Goal: Information Seeking & Learning: Learn about a topic

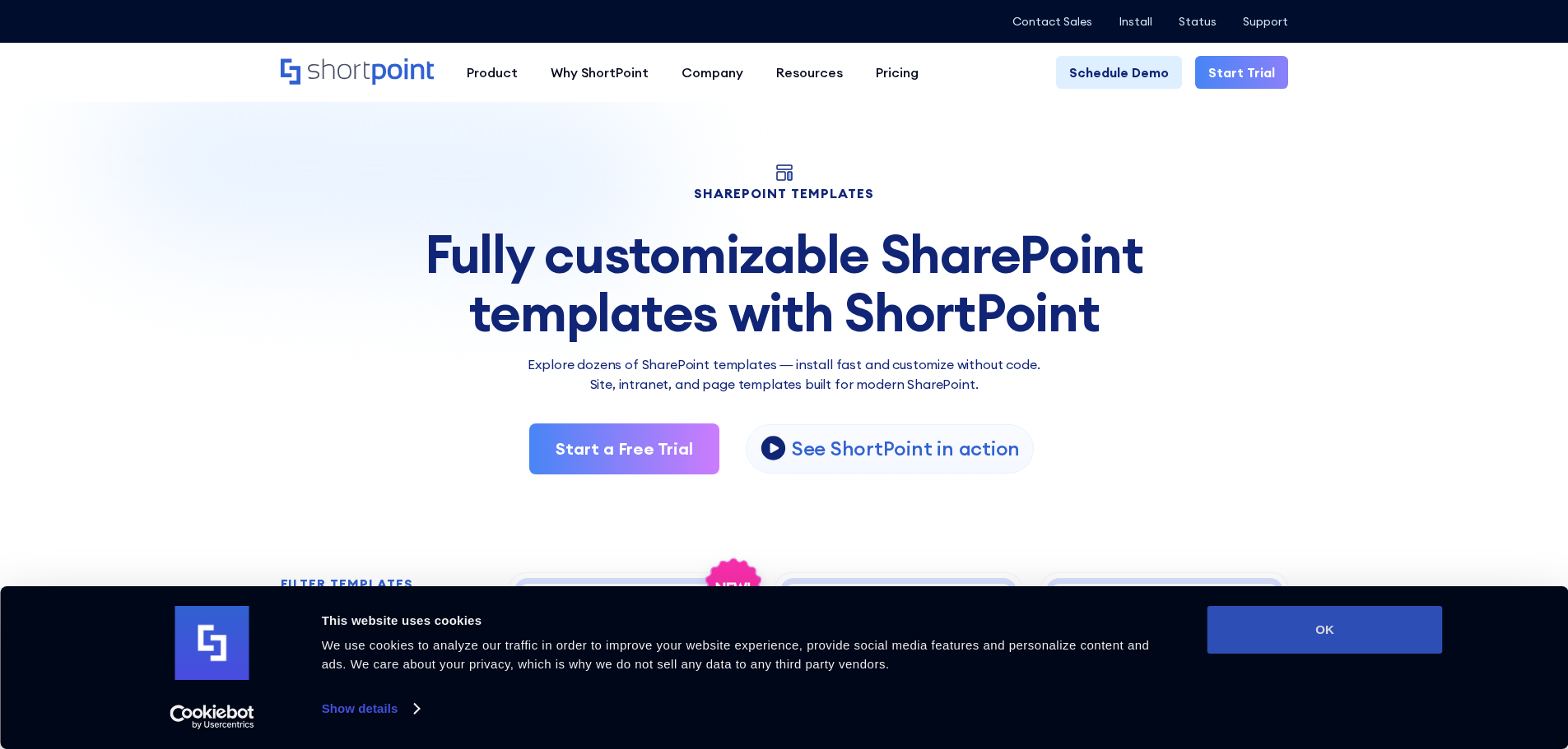
click at [1272, 639] on button "OK" at bounding box center [1325, 630] width 235 height 48
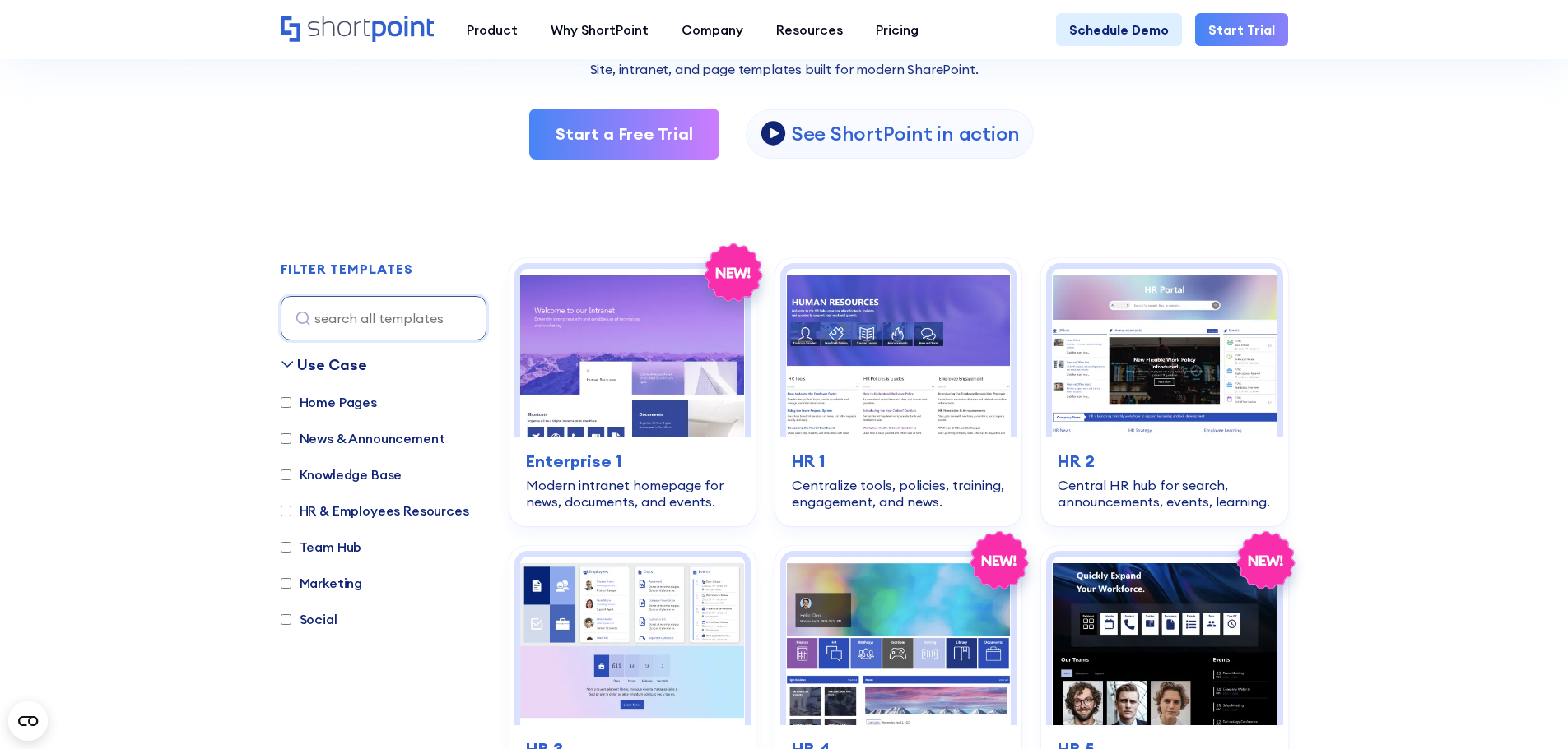
scroll to position [329, 0]
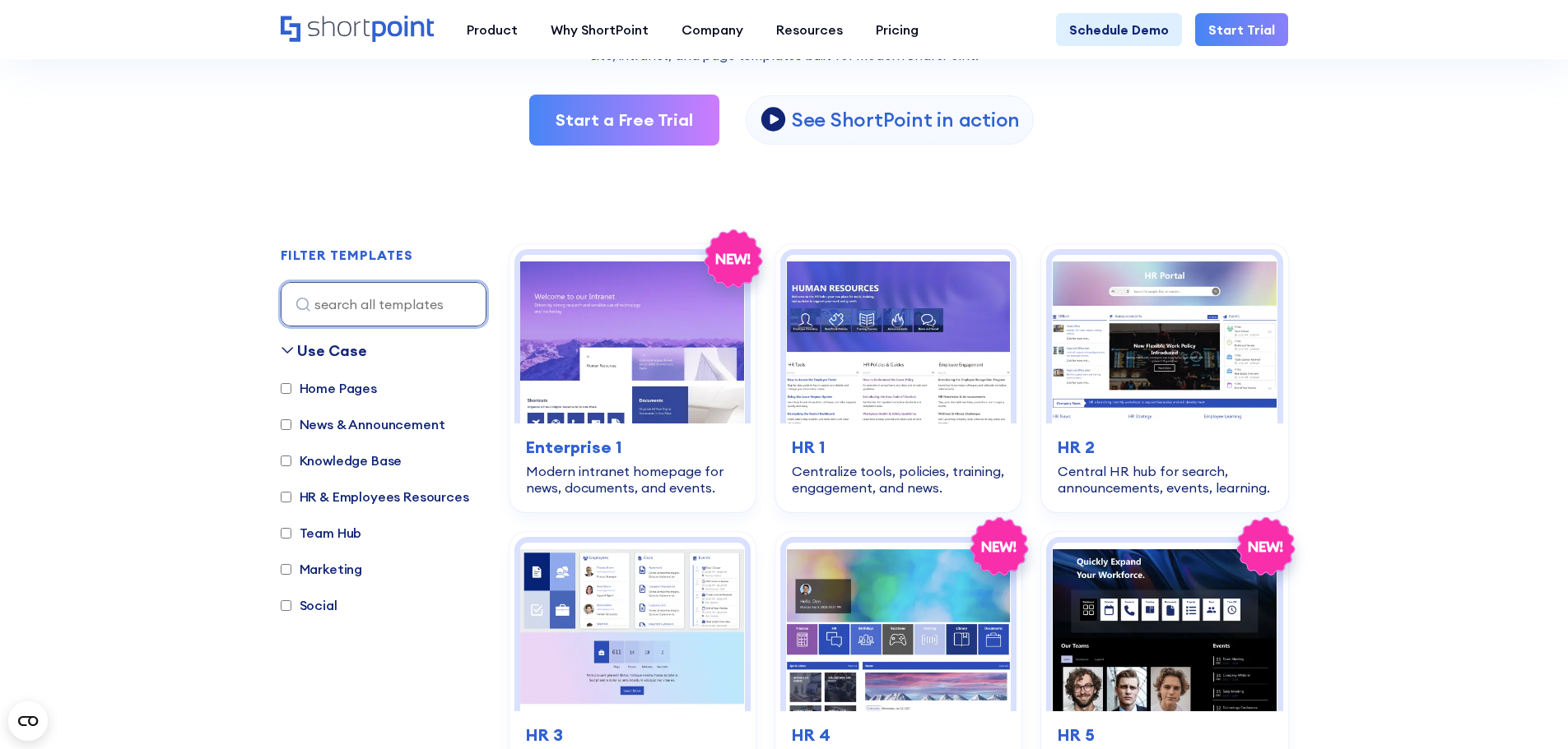
click at [398, 299] on input at bounding box center [383, 304] width 206 height 44
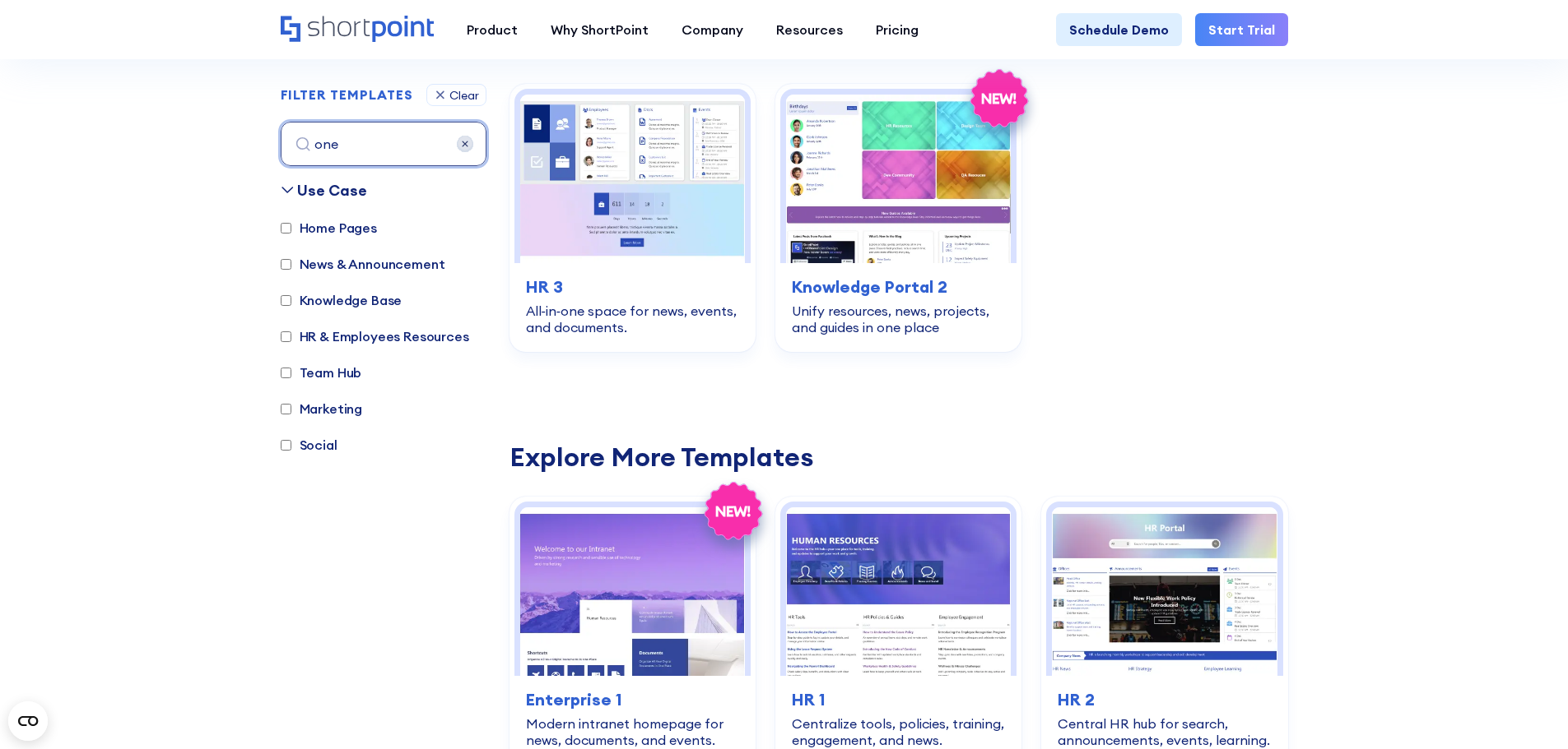
scroll to position [491, 0]
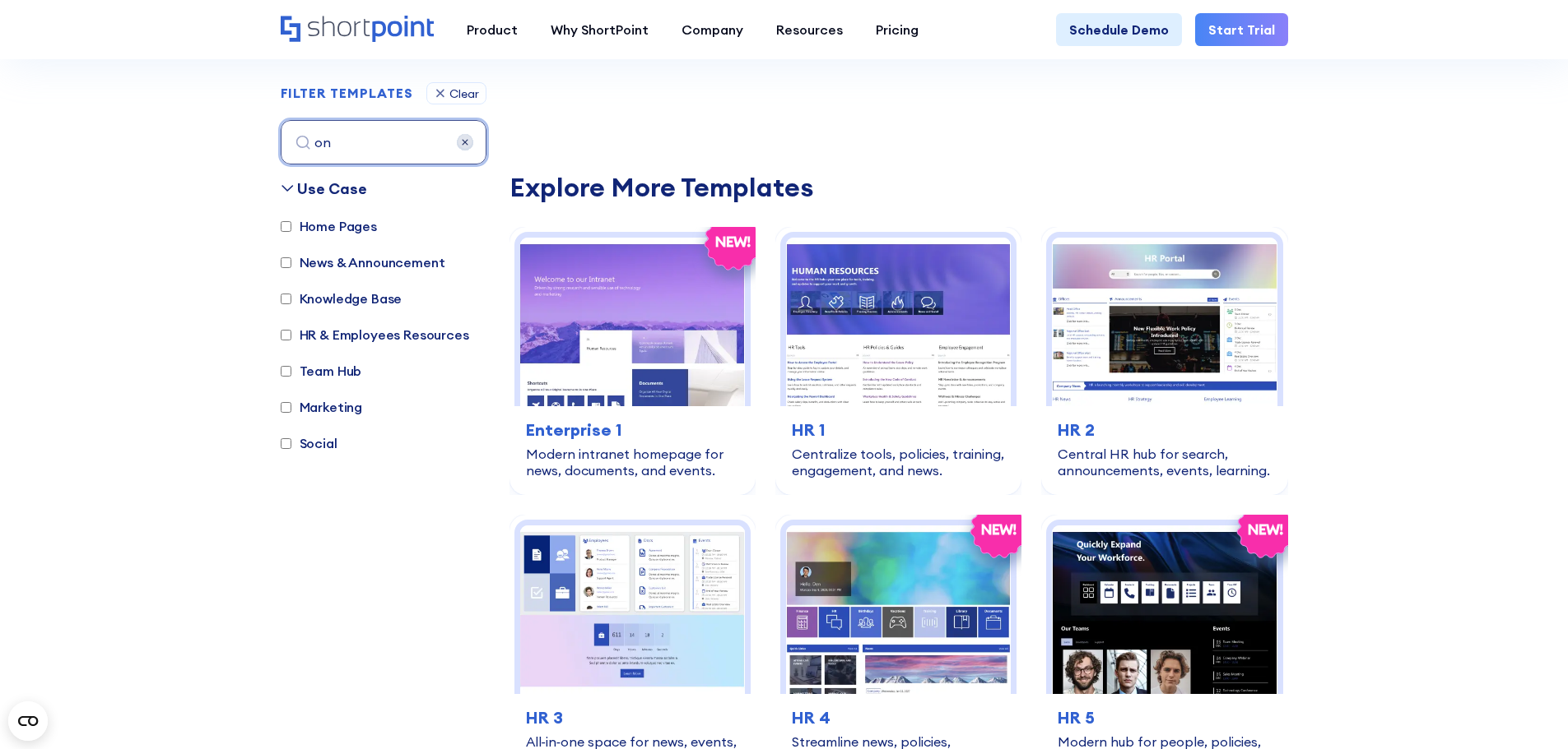
type input "o"
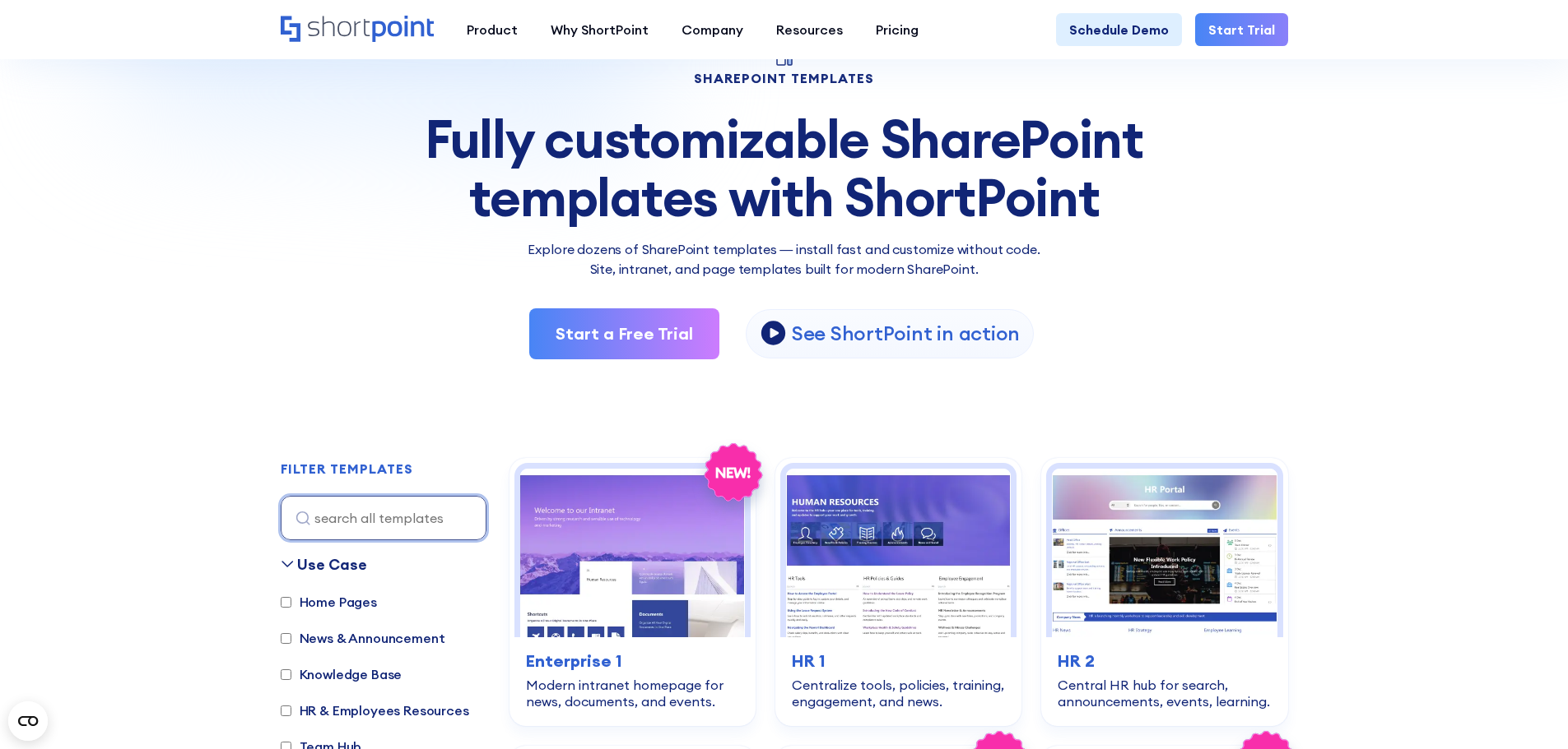
scroll to position [329, 0]
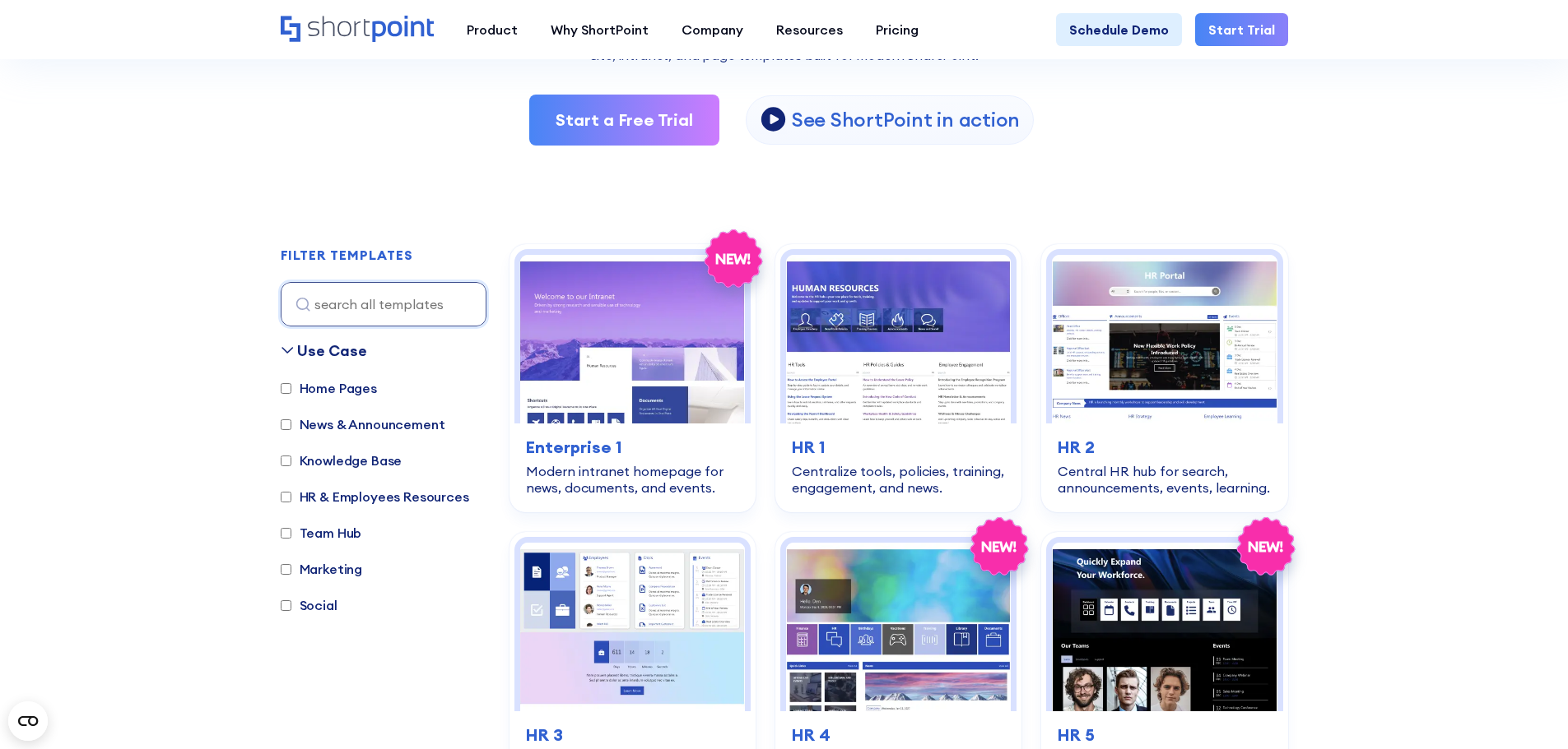
click at [319, 500] on label "HR & Employees Resources" at bounding box center [374, 497] width 189 height 20
click at [291, 500] on input "HR & Employees Resources" at bounding box center [285, 497] width 11 height 11
checkbox input "true"
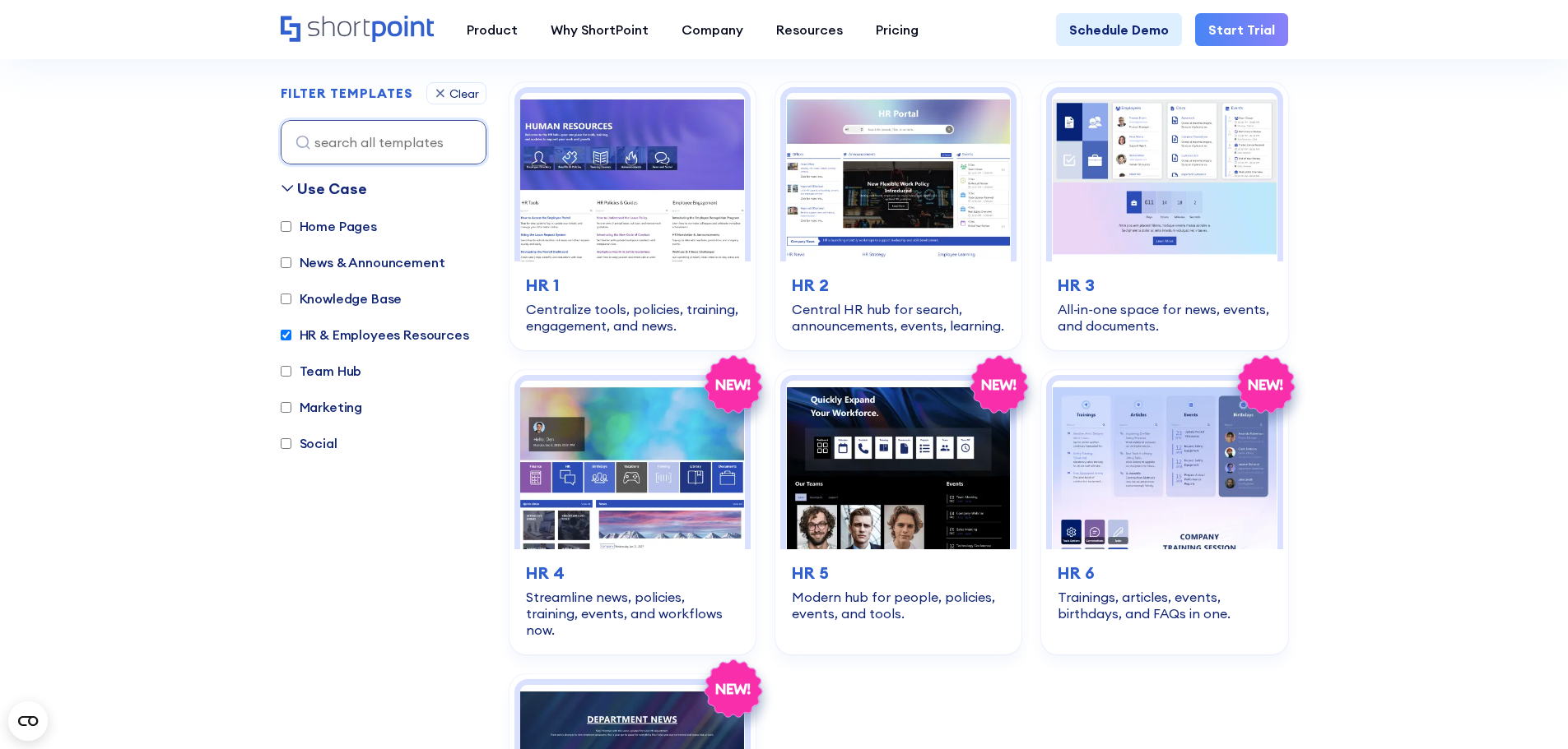
scroll to position [1067, 0]
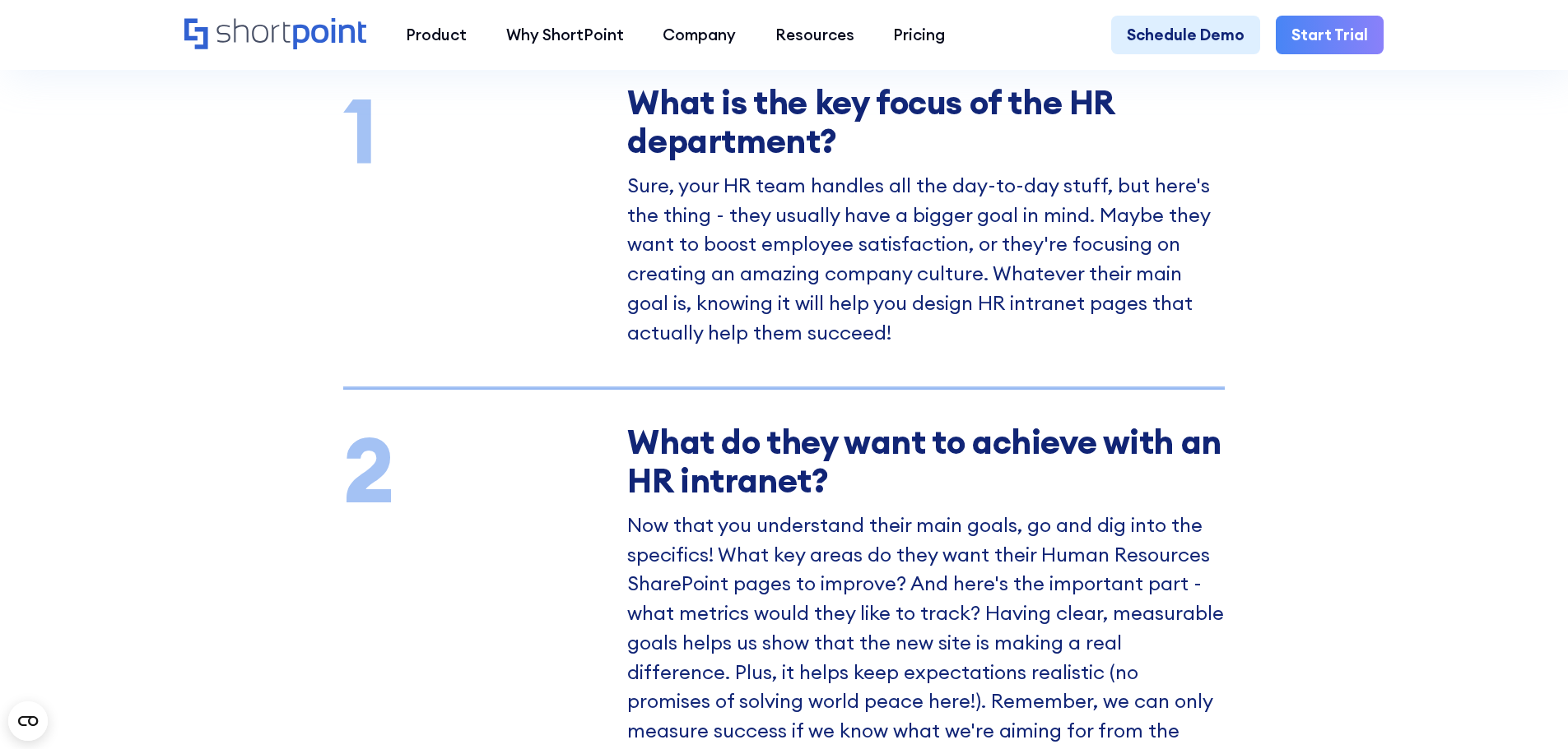
scroll to position [2550, 0]
